Goal: Information Seeking & Learning: Learn about a topic

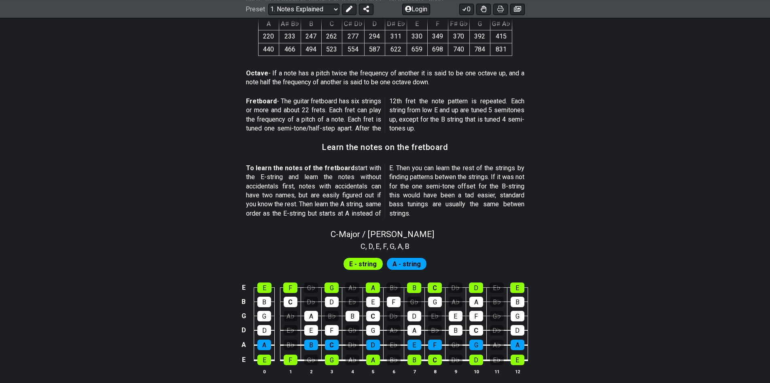
scroll to position [648, 0]
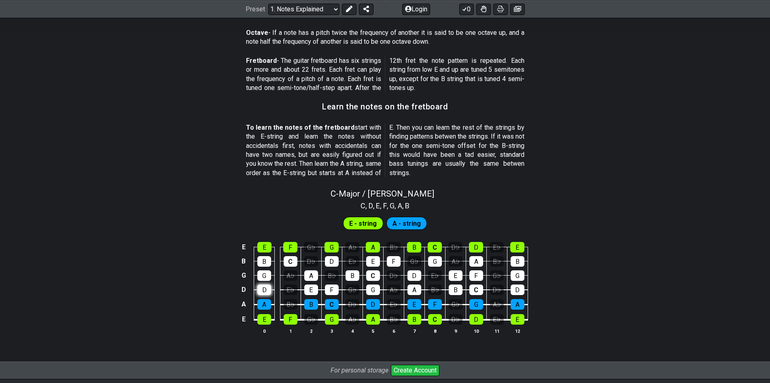
click at [264, 290] on div "D" at bounding box center [264, 289] width 14 height 11
click at [266, 293] on div "D" at bounding box center [264, 289] width 14 height 11
click at [289, 290] on div "E♭" at bounding box center [291, 289] width 14 height 11
click at [288, 276] on div "A♭" at bounding box center [291, 275] width 14 height 11
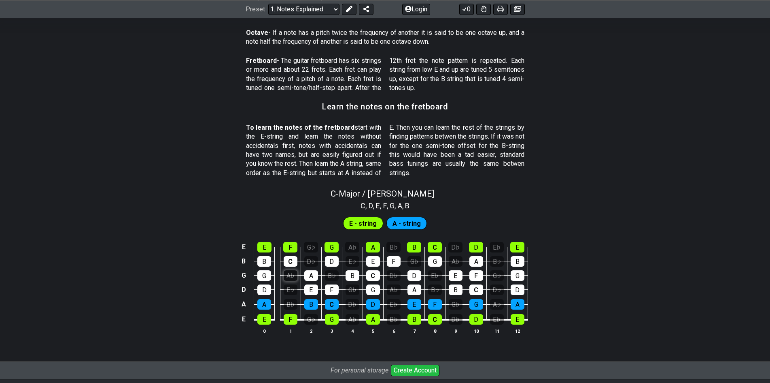
click at [288, 276] on div "A♭" at bounding box center [291, 275] width 14 height 11
click at [296, 275] on div "A♭" at bounding box center [291, 275] width 14 height 11
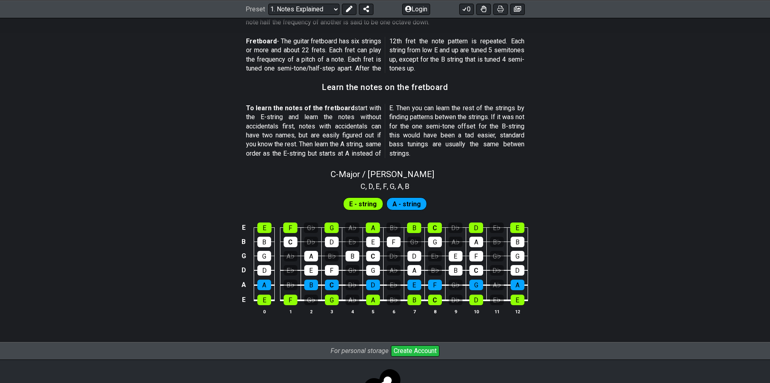
scroll to position [707, 0]
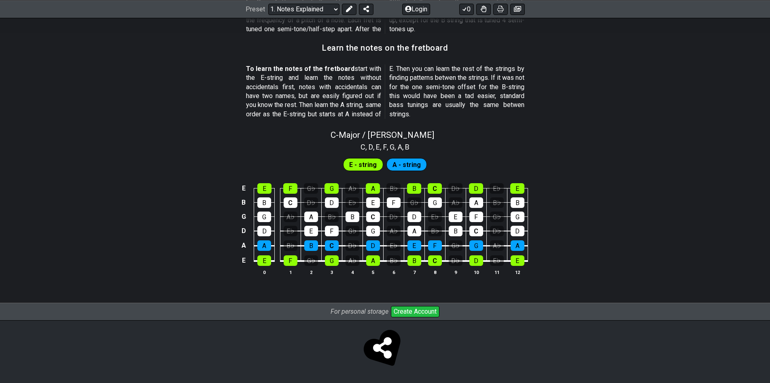
click at [374, 165] on span "E - string" at bounding box center [363, 165] width 28 height 12
click at [398, 164] on span "A - string" at bounding box center [407, 165] width 28 height 12
click at [332, 199] on div "D" at bounding box center [332, 202] width 14 height 11
click at [333, 206] on div "D" at bounding box center [332, 202] width 14 height 11
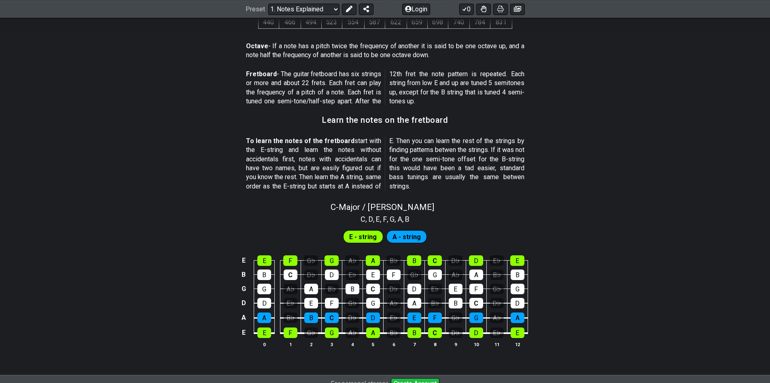
scroll to position [545, 0]
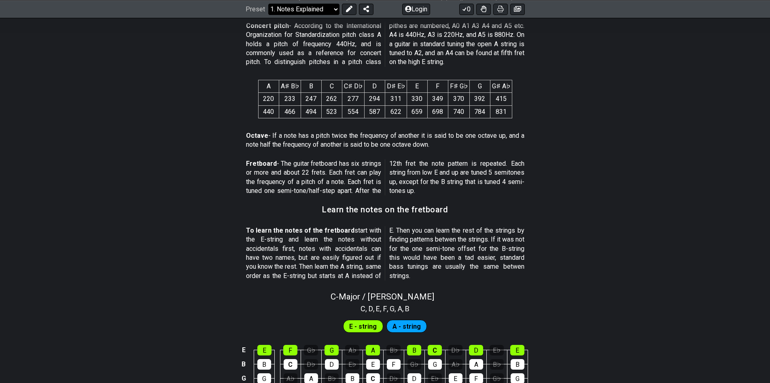
click at [290, 7] on select "Welcome to #fretflip! Initial Preset Custom Preset Minor Pentatonic Major Penta…" at bounding box center [303, 8] width 71 height 11
click at [342, 9] on button at bounding box center [349, 8] width 15 height 11
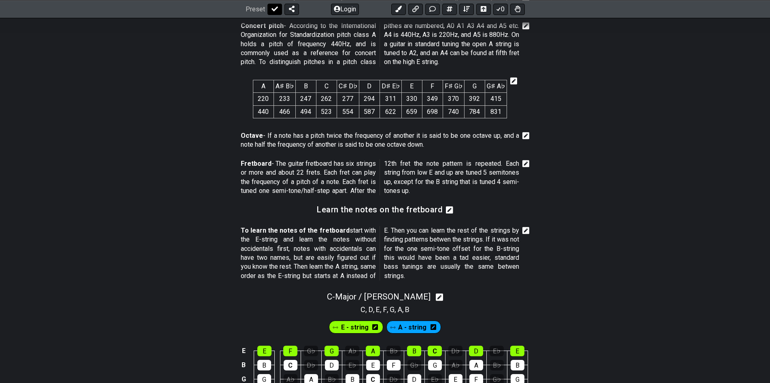
click at [275, 9] on icon at bounding box center [275, 8] width 6 height 5
select select "/musical-notes-explained"
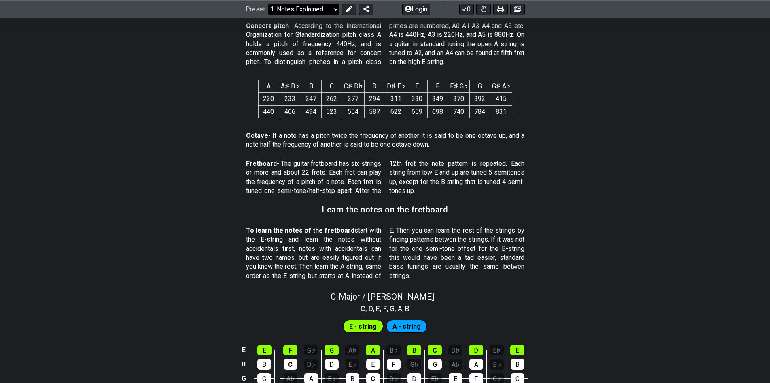
click at [295, 9] on select "Welcome to #fretflip! Initial Preset Custom Preset Minor Pentatonic Major Penta…" at bounding box center [303, 8] width 71 height 11
drag, startPoint x: 295, startPoint y: 9, endPoint x: 249, endPoint y: 7, distance: 46.6
click at [295, 9] on select "Welcome to #fretflip! Initial Preset Custom Preset Minor Pentatonic Major Penta…" at bounding box center [303, 8] width 71 height 11
